Goal: Information Seeking & Learning: Learn about a topic

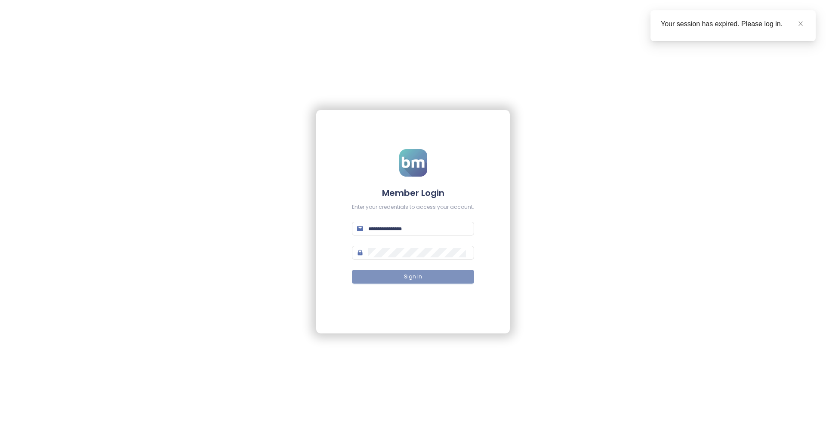
type input "**********"
click at [435, 277] on button "Sign In" at bounding box center [413, 277] width 122 height 14
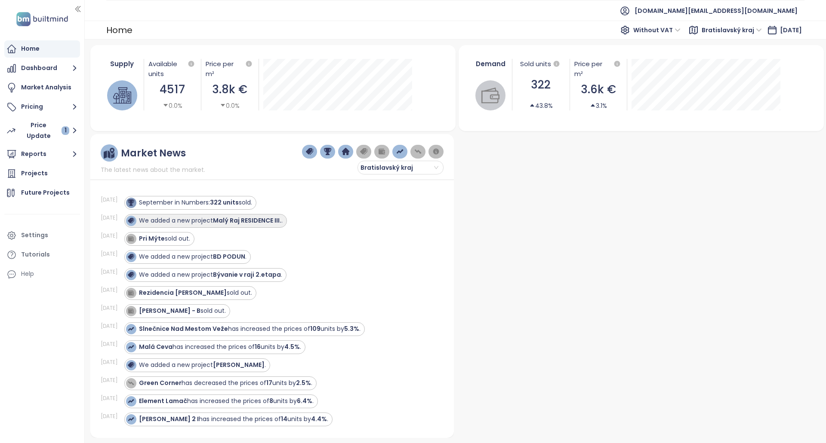
click at [270, 221] on strong "Malý Raj RESIDENCE III." at bounding box center [247, 220] width 68 height 9
click at [274, 223] on strong "Malý Raj RESIDENCE III." at bounding box center [247, 220] width 68 height 9
copy strong "Malý Raj RESIDENCE III."
drag, startPoint x: 286, startPoint y: 224, endPoint x: 295, endPoint y: 230, distance: 11.0
click at [290, 229] on div "[DATE] We added a new project Malý Raj RESIDENCE III. ." at bounding box center [267, 221] width 332 height 18
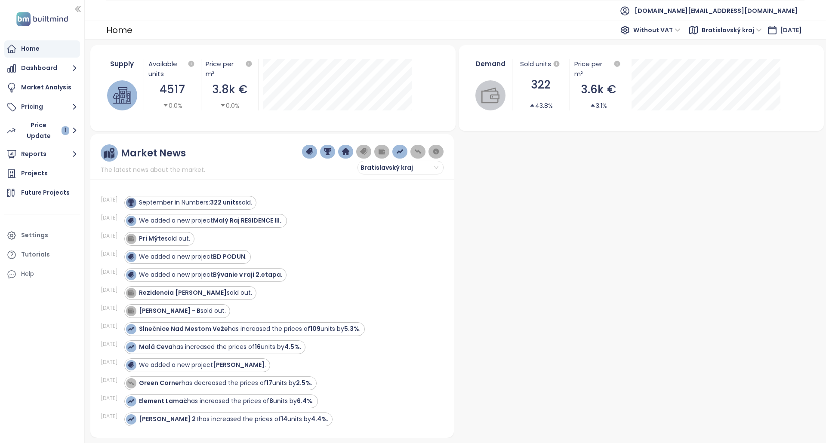
drag, startPoint x: 295, startPoint y: 230, endPoint x: 345, endPoint y: 268, distance: 63.1
click at [297, 229] on div "[DATE] September in Numbers: 322 units sold. [DATE] We added a new project Malý…" at bounding box center [272, 306] width 343 height 243
click at [337, 279] on div "We added a new project Bývanie v raji 2.etapa ." at bounding box center [278, 275] width 309 height 14
drag, startPoint x: 393, startPoint y: 304, endPoint x: 405, endPoint y: 227, distance: 77.4
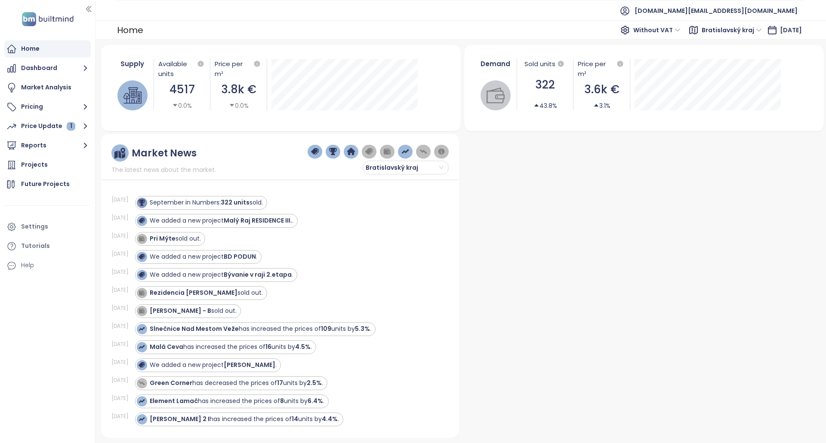
drag, startPoint x: 85, startPoint y: 117, endPoint x: 95, endPoint y: 118, distance: 10.8
click at [95, 118] on div at bounding box center [94, 221] width 4 height 443
click at [44, 165] on div "Projects" at bounding box center [34, 165] width 27 height 11
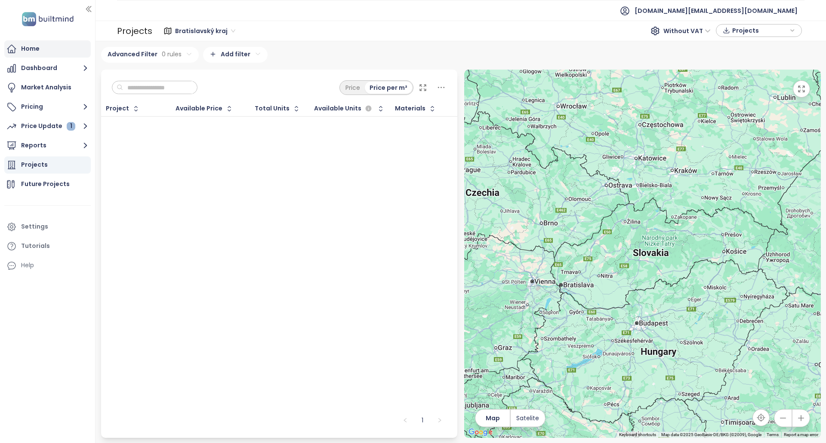
click at [65, 44] on div "Home" at bounding box center [47, 48] width 86 height 17
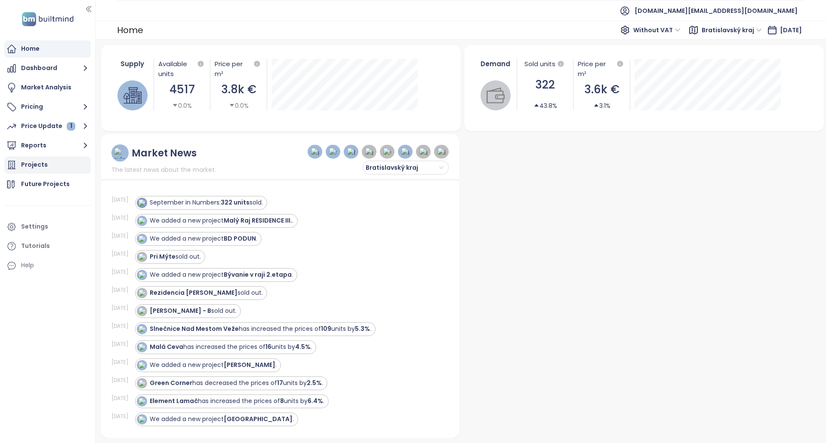
click at [54, 166] on div "Projects" at bounding box center [47, 165] width 86 height 17
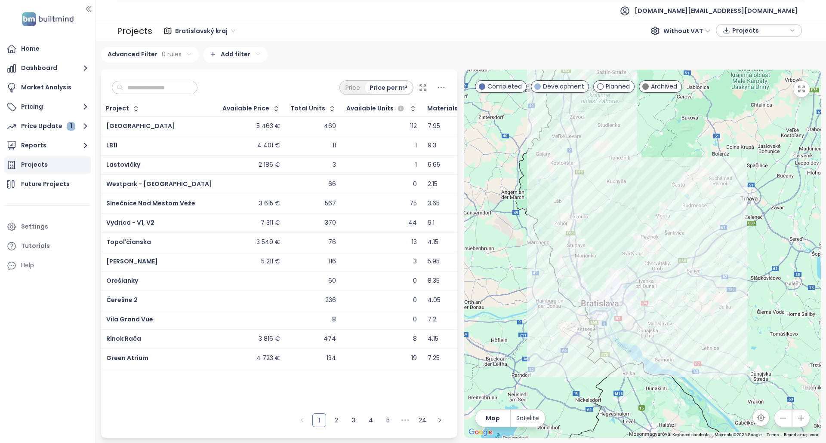
drag, startPoint x: 263, startPoint y: 172, endPoint x: 432, endPoint y: 394, distance: 279.0
click at [432, 394] on div "Project Available Price Total Units Available Units Materials [GEOGRAPHIC_DATA]…" at bounding box center [279, 255] width 356 height 308
click at [140, 89] on input "text" at bounding box center [158, 87] width 70 height 13
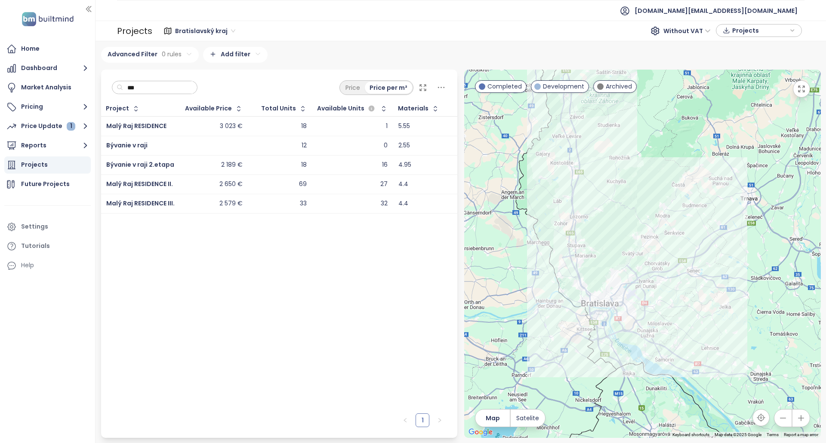
type input "***"
click at [198, 184] on div "2 650 €" at bounding box center [213, 184] width 57 height 10
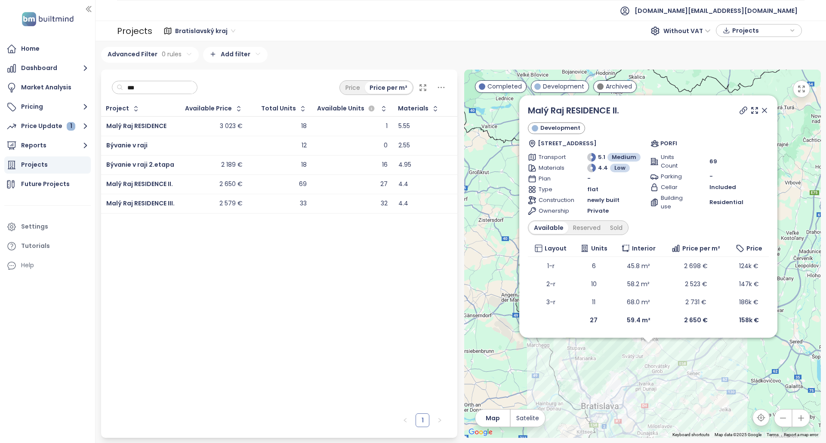
click at [197, 206] on div "2 579 €" at bounding box center [213, 204] width 57 height 10
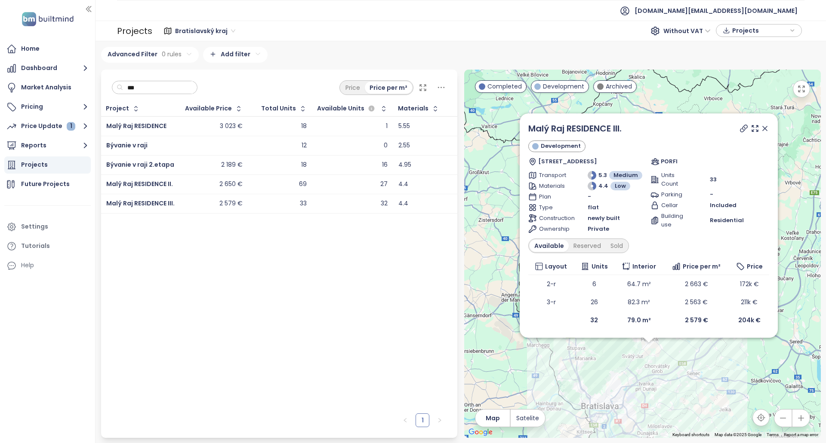
click at [213, 127] on div "3 023 €" at bounding box center [213, 126] width 57 height 10
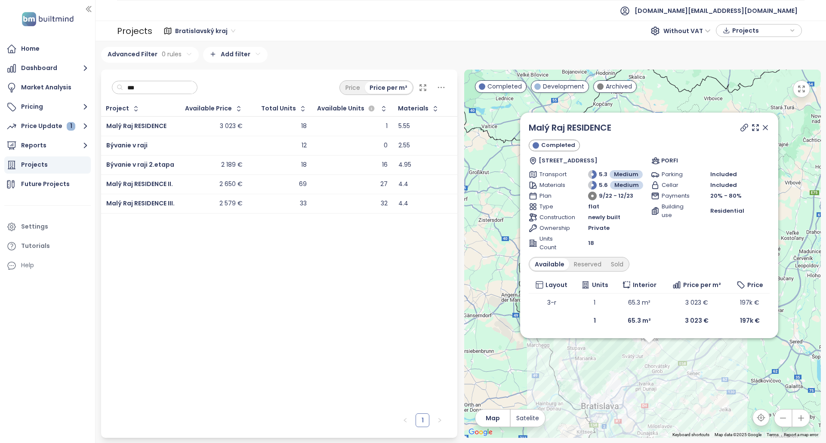
click at [187, 185] on div "2 650 €" at bounding box center [213, 184] width 57 height 10
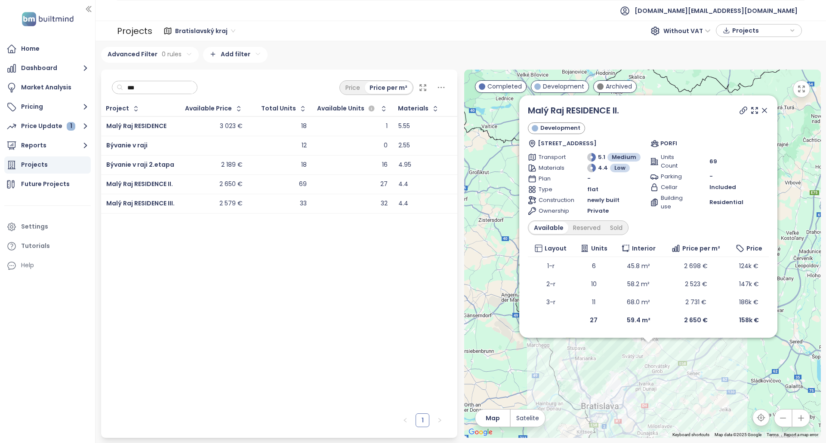
click at [188, 198] on td "2 579 €" at bounding box center [214, 203] width 68 height 19
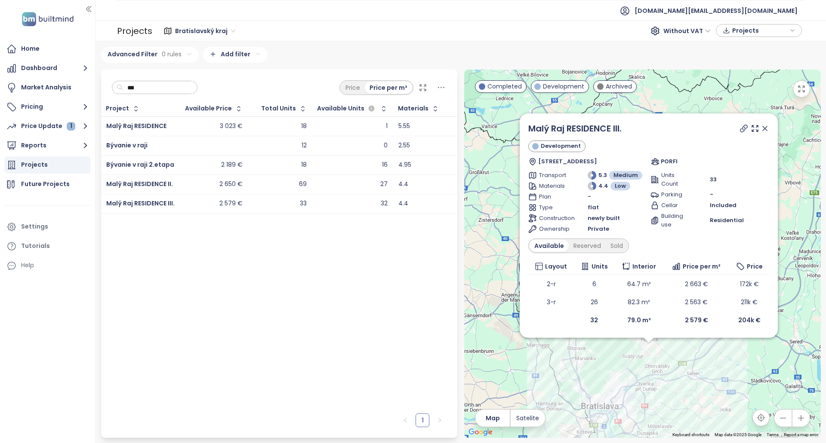
click at [278, 187] on div "69" at bounding box center [279, 184] width 53 height 10
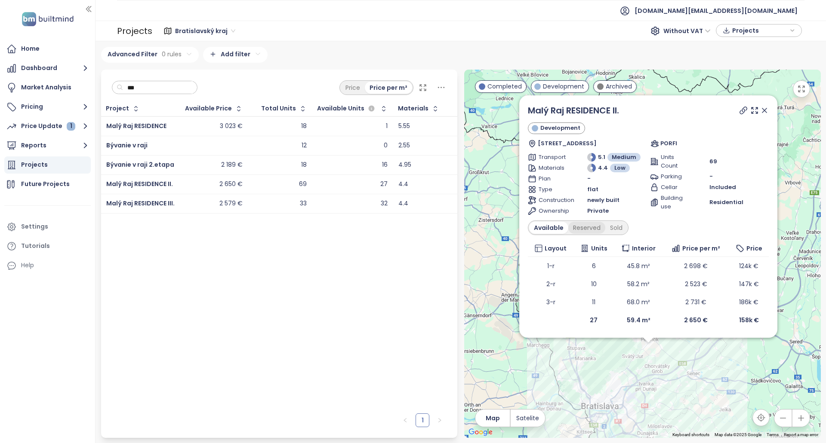
click at [596, 230] on div "Reserved" at bounding box center [586, 228] width 37 height 12
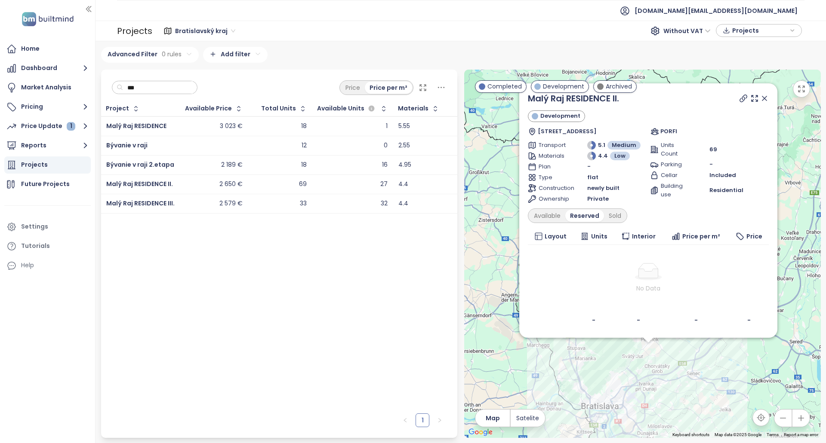
click at [769, 98] on div "Malý Raj RESIDENCE II. Development Dúhová 36, 900 26 Slovenský Grob, [GEOGRAPHI…" at bounding box center [648, 210] width 258 height 255
click at [765, 99] on icon at bounding box center [764, 98] width 9 height 9
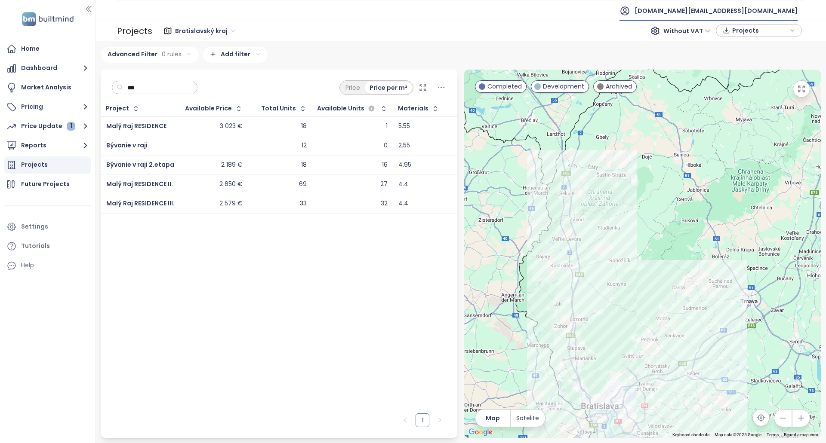
click at [741, 7] on span "[DOMAIN_NAME][EMAIL_ADDRESS][DOMAIN_NAME]" at bounding box center [715, 10] width 163 height 21
click at [727, 31] on span "Log out" at bounding box center [730, 35] width 22 height 9
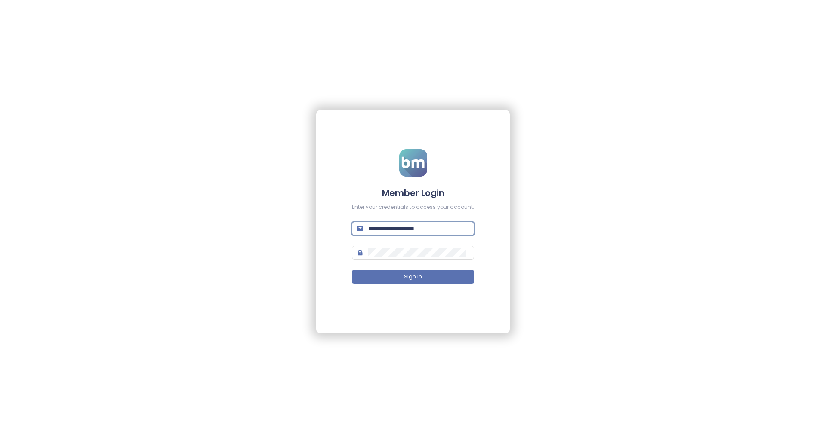
click at [445, 225] on input "**********" at bounding box center [418, 228] width 101 height 9
type input "**********"
click at [430, 274] on button "Sign In" at bounding box center [413, 277] width 122 height 14
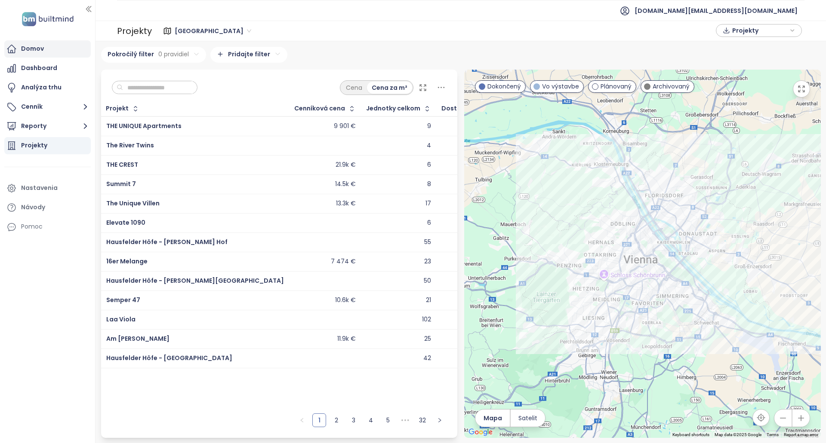
click at [56, 47] on div "Domov" at bounding box center [47, 48] width 86 height 17
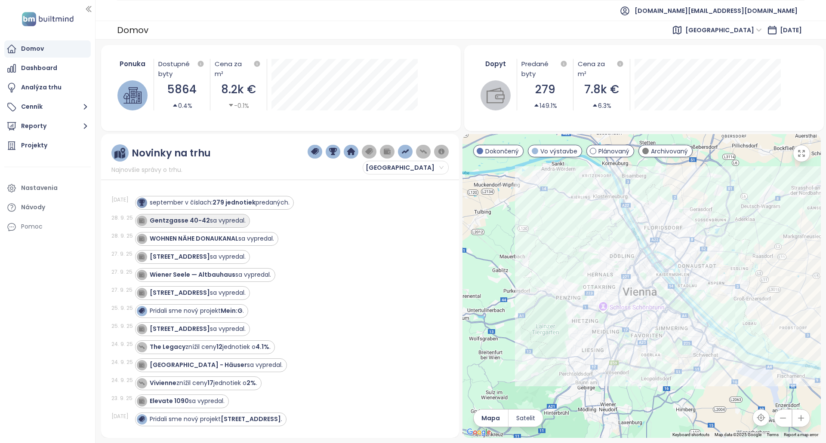
click at [220, 221] on div "Gentzgasse 40-42 sa vypredal." at bounding box center [198, 220] width 96 height 9
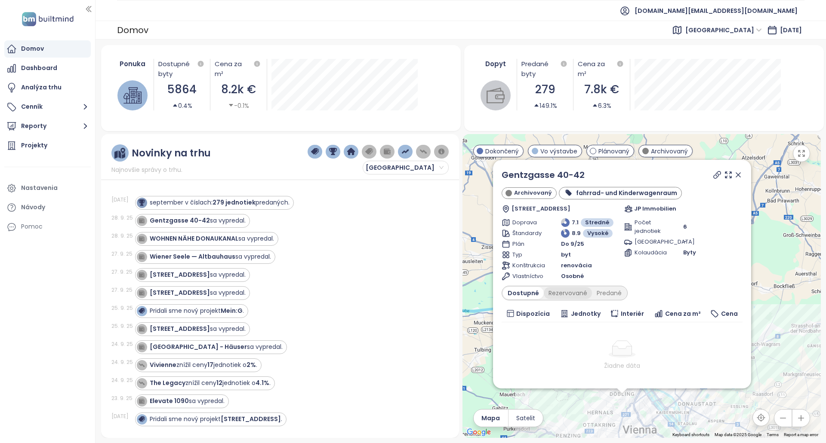
click at [558, 292] on div "Rezervované" at bounding box center [568, 293] width 48 height 12
click at [526, 299] on div "Dostupné" at bounding box center [522, 293] width 39 height 12
click at [610, 299] on div "Dostupné Rezervované Predané" at bounding box center [564, 293] width 126 height 15
click at [608, 299] on div "Predané" at bounding box center [609, 293] width 34 height 12
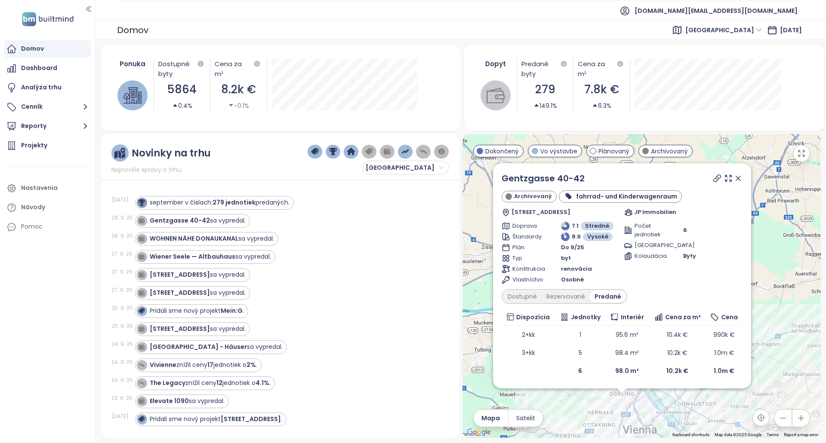
click at [639, 289] on div "Dostupné Rezervované Predané" at bounding box center [621, 296] width 241 height 15
click at [567, 181] on link "Gentzgasse 40-42" at bounding box center [542, 178] width 83 height 12
click at [240, 237] on div "WOHNEN NÄHE DONAUKANAL sa [GEOGRAPHIC_DATA]." at bounding box center [212, 238] width 124 height 9
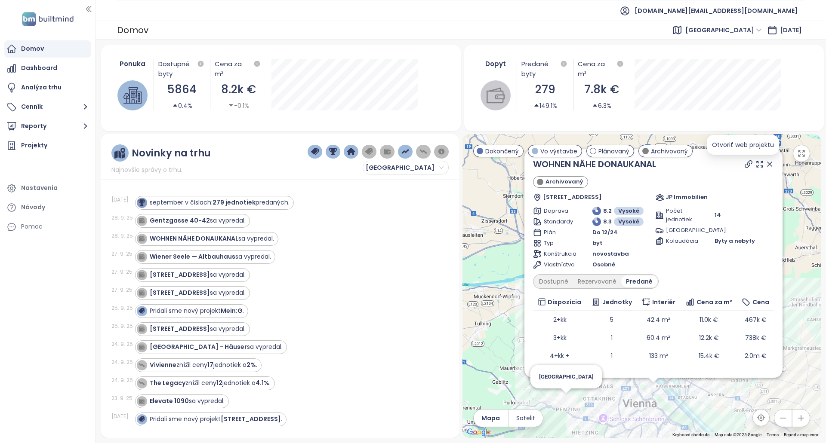
click at [744, 165] on icon at bounding box center [748, 164] width 9 height 9
click at [258, 260] on div "Wiener Seele — Altbauhaus sa vypredal." at bounding box center [210, 256] width 121 height 9
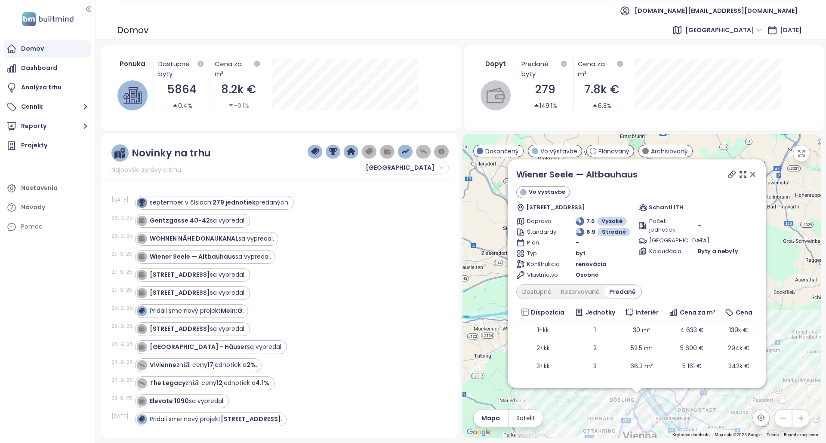
click at [727, 176] on icon at bounding box center [731, 174] width 9 height 9
click at [227, 274] on div "[STREET_ADDRESS] sa vypredal." at bounding box center [198, 274] width 96 height 9
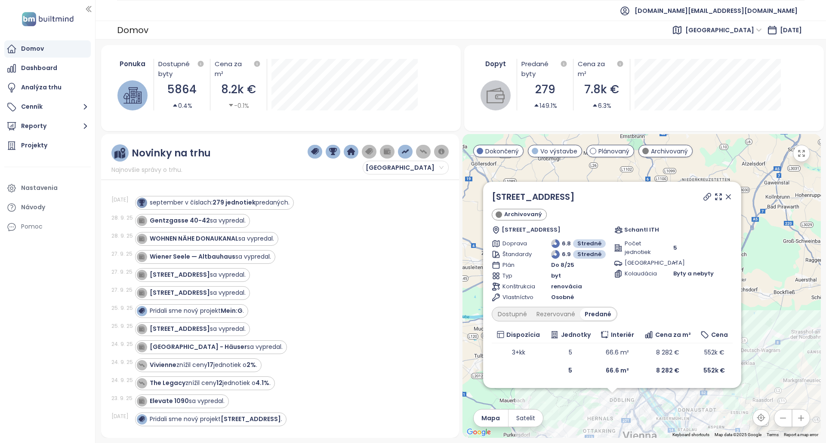
click at [326, 257] on div "Wiener Seele — Altbauhaus sa vypredal." at bounding box center [287, 257] width 304 height 14
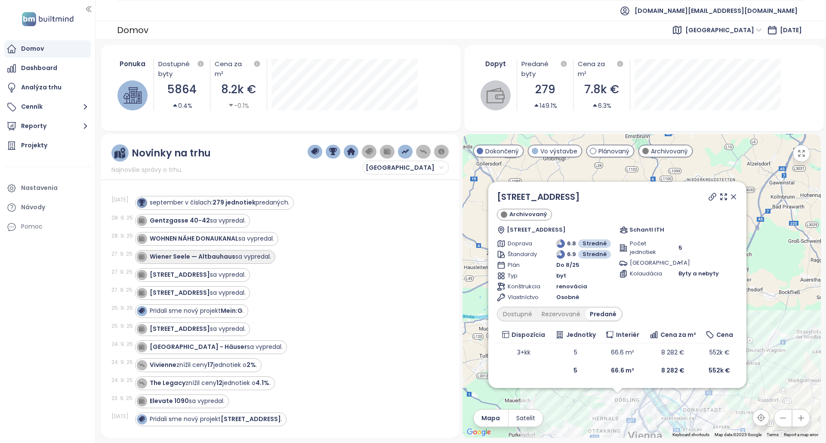
click at [225, 256] on strong "Wiener Seele — Altbauhaus" at bounding box center [193, 256] width 86 height 9
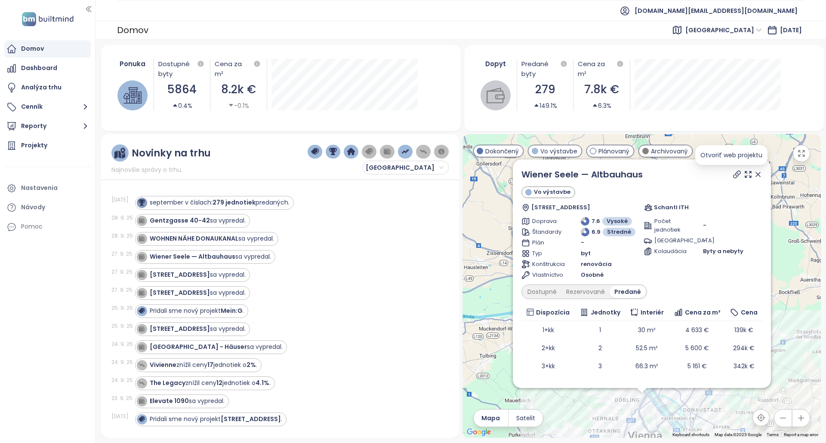
click at [732, 176] on icon at bounding box center [736, 174] width 9 height 9
copy link "Wiener Seele — Altbauhaus"
drag, startPoint x: 668, startPoint y: 180, endPoint x: 522, endPoint y: 182, distance: 146.7
click at [516, 176] on div "Wiener Seele — Altbauhaus Vo výstavbe [STREET_ADDRESS] Schantl ITH Doprava 7.6 …" at bounding box center [642, 274] width 258 height 229
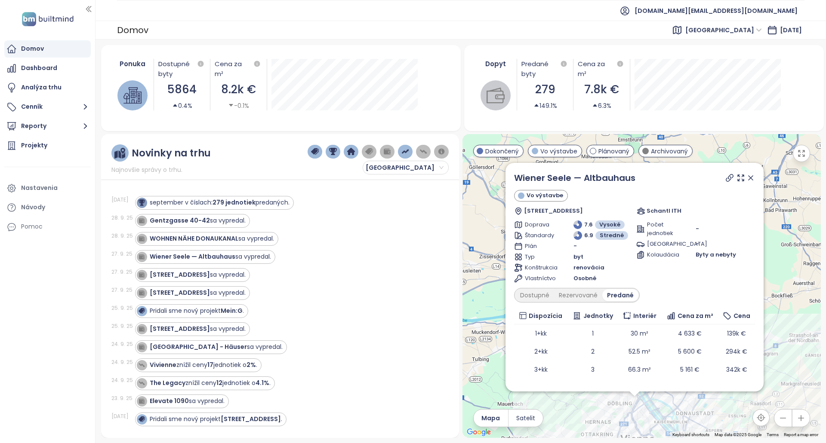
drag, startPoint x: 492, startPoint y: 209, endPoint x: 485, endPoint y: 239, distance: 31.4
click at [485, 239] on div "Wiener Seele — Altbauhaus Vo výstavbe [STREET_ADDRESS] Schantl ITH Doprava 7.6 …" at bounding box center [641, 286] width 358 height 304
copy link "Wiener Seele — Altbauhaus"
drag, startPoint x: 621, startPoint y: 178, endPoint x: 514, endPoint y: 178, distance: 107.1
click at [514, 178] on div "Wiener Seele — Altbauhaus" at bounding box center [634, 178] width 241 height 13
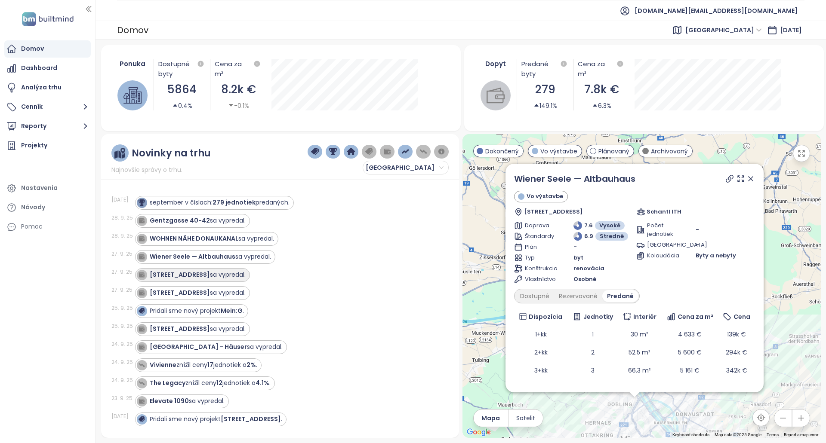
click at [230, 273] on div "[STREET_ADDRESS] sa vypredal." at bounding box center [198, 274] width 96 height 9
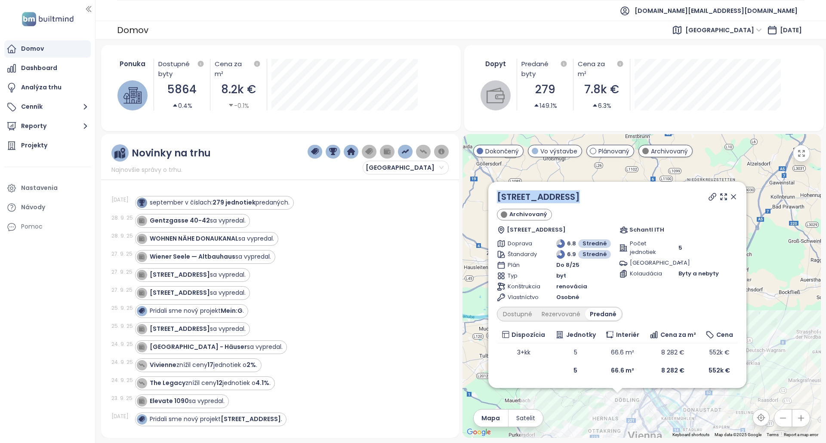
drag, startPoint x: 566, startPoint y: 195, endPoint x: 489, endPoint y: 194, distance: 77.4
click at [489, 194] on div "Schöffelgasse 62 Archivovaný [STREET_ADDRESS] Schantl ITH Doprava 6.8 Stredné Š…" at bounding box center [617, 285] width 258 height 206
copy div "[STREET_ADDRESS]"
click at [712, 195] on icon at bounding box center [712, 197] width 9 height 9
copy link "[STREET_ADDRESS]"
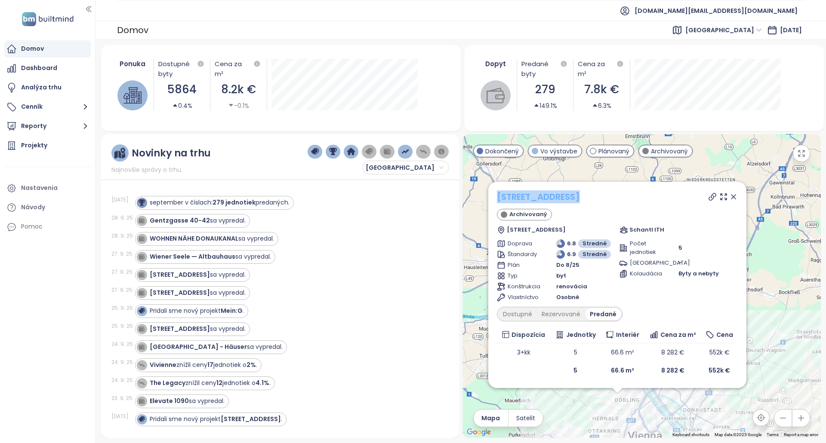
drag, startPoint x: 579, startPoint y: 194, endPoint x: 497, endPoint y: 195, distance: 82.6
click at [497, 195] on div "[STREET_ADDRESS]" at bounding box center [617, 196] width 241 height 13
click at [216, 291] on div "[STREET_ADDRESS] sa vypredal." at bounding box center [198, 293] width 96 height 9
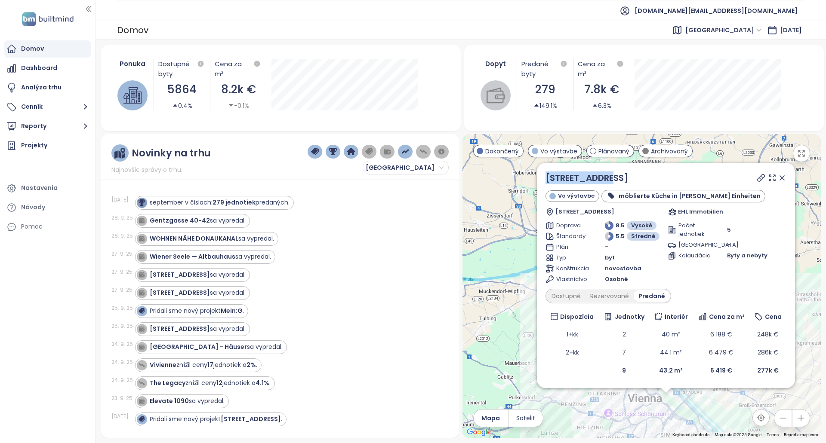
copy link "[STREET_ADDRESS]"
drag, startPoint x: 644, startPoint y: 170, endPoint x: 545, endPoint y: 171, distance: 98.9
click at [545, 171] on div "Kleingasse 20 Vo výstavbe möblierte Küche in [PERSON_NAME] [STREET_ADDRESS] EHL…" at bounding box center [666, 275] width 258 height 225
click at [225, 329] on div "[STREET_ADDRESS] sa [GEOGRAPHIC_DATA]." at bounding box center [198, 329] width 96 height 9
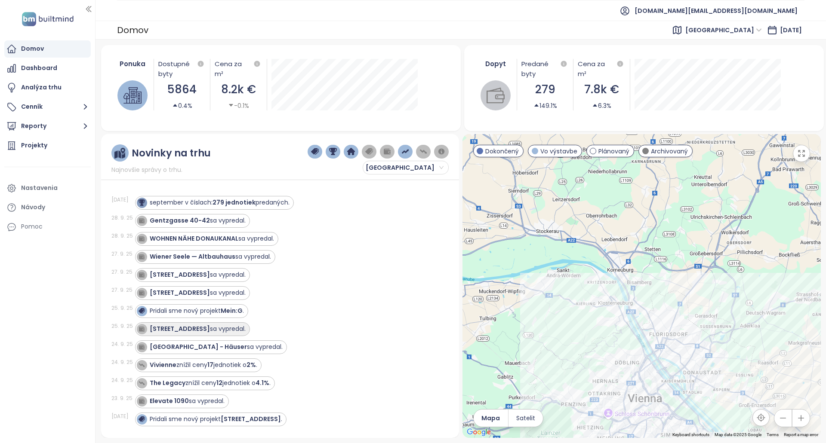
click at [244, 328] on div "[STREET_ADDRESS] sa [GEOGRAPHIC_DATA]." at bounding box center [198, 329] width 96 height 9
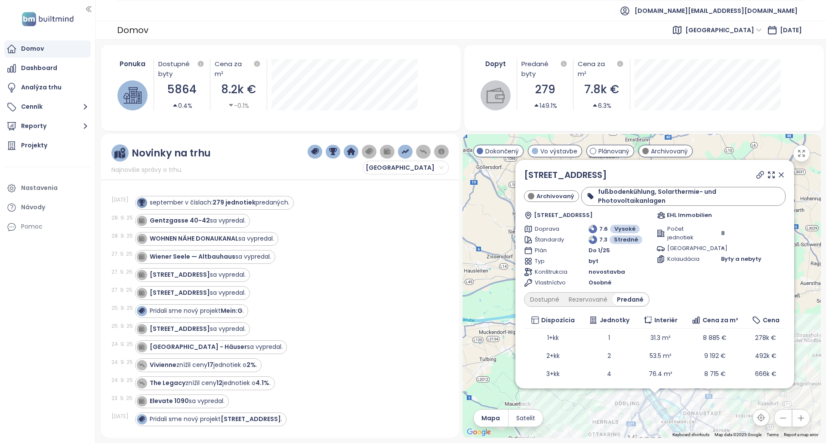
click at [747, 175] on div "[STREET_ADDRESS]" at bounding box center [654, 175] width 261 height 13
click at [756, 174] on icon at bounding box center [760, 175] width 9 height 9
click at [231, 347] on strong "[GEOGRAPHIC_DATA] - Häuser" at bounding box center [198, 347] width 97 height 9
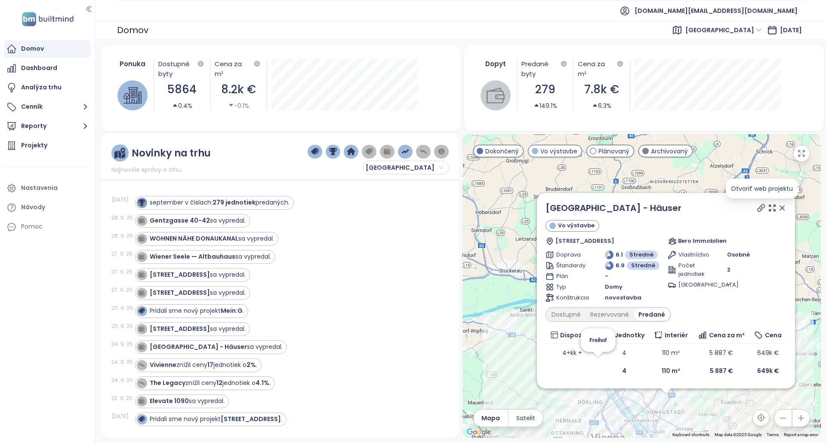
click at [761, 209] on icon at bounding box center [760, 208] width 9 height 9
copy link "[GEOGRAPHIC_DATA] - Häuser"
drag, startPoint x: 692, startPoint y: 208, endPoint x: 546, endPoint y: 207, distance: 145.8
click at [546, 207] on div "[GEOGRAPHIC_DATA] - Häuser" at bounding box center [665, 208] width 241 height 13
click at [205, 404] on div "Elevate 1090 sa vypredal." at bounding box center [187, 401] width 75 height 9
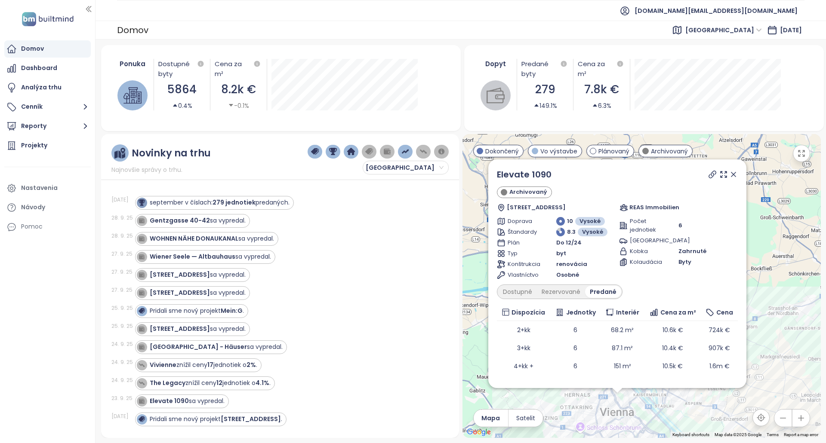
click at [709, 177] on icon at bounding box center [712, 174] width 7 height 7
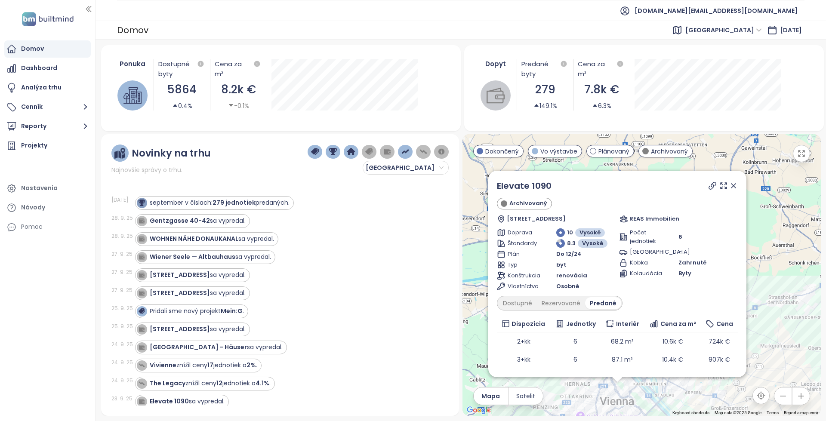
click at [323, 212] on div "[DATE] Gentzgasse 40-42 sa vypredal." at bounding box center [274, 221] width 327 height 18
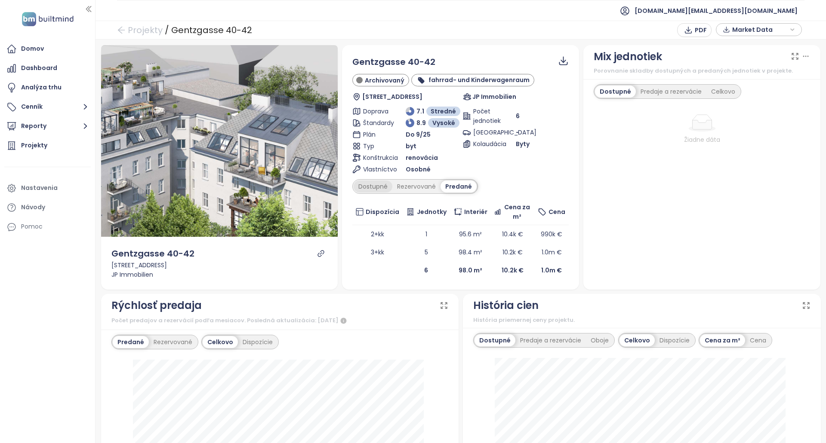
click at [368, 191] on div "Dostupné" at bounding box center [372, 187] width 39 height 12
